Goal: Task Accomplishment & Management: Use online tool/utility

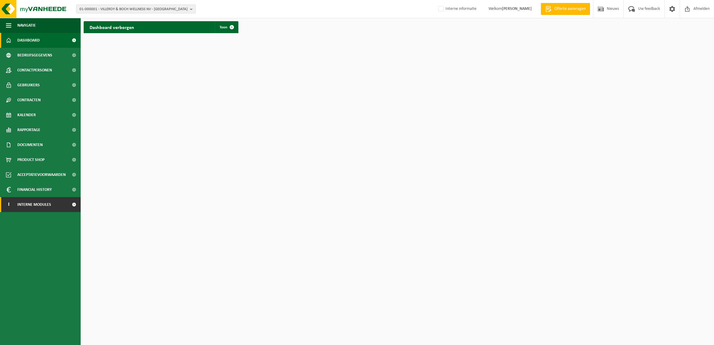
click at [53, 203] on link "I Interne modules" at bounding box center [40, 204] width 81 height 15
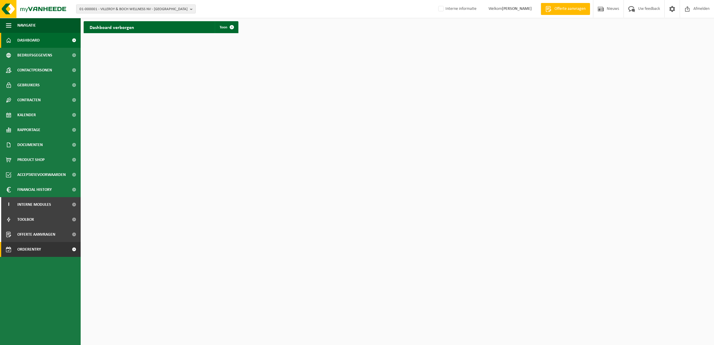
click at [32, 251] on span "Orderentry Goedkeuring" at bounding box center [42, 249] width 50 height 15
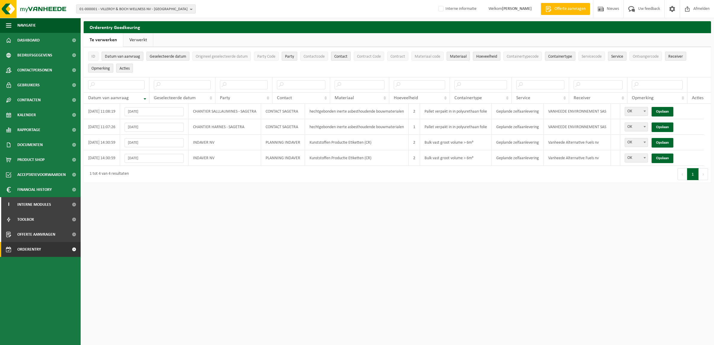
click at [420, 243] on html "01-000001 - VILLEROY & BOCH WELLNESS NV - ROESELARE 01-000001 - VILLEROY & BOCH…" at bounding box center [357, 172] width 714 height 345
